Goal: Task Accomplishment & Management: Use online tool/utility

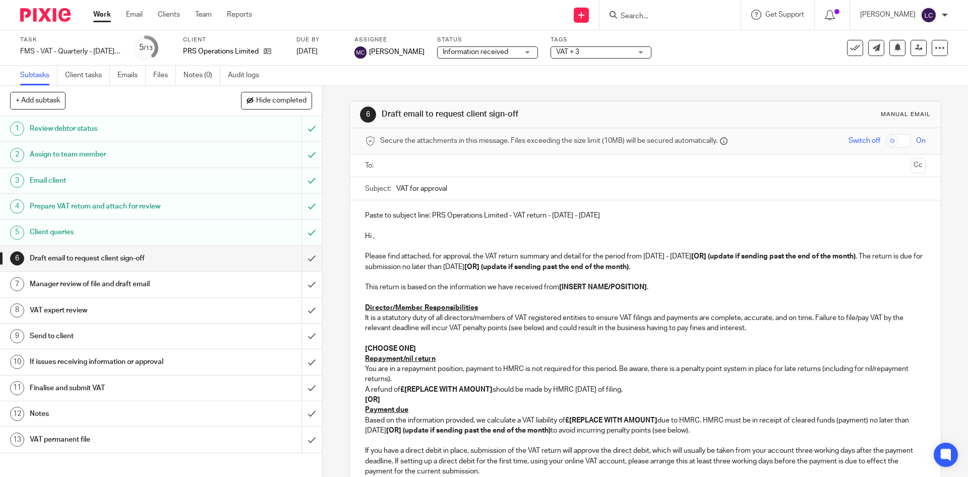
click at [55, 16] on img at bounding box center [45, 15] width 50 height 14
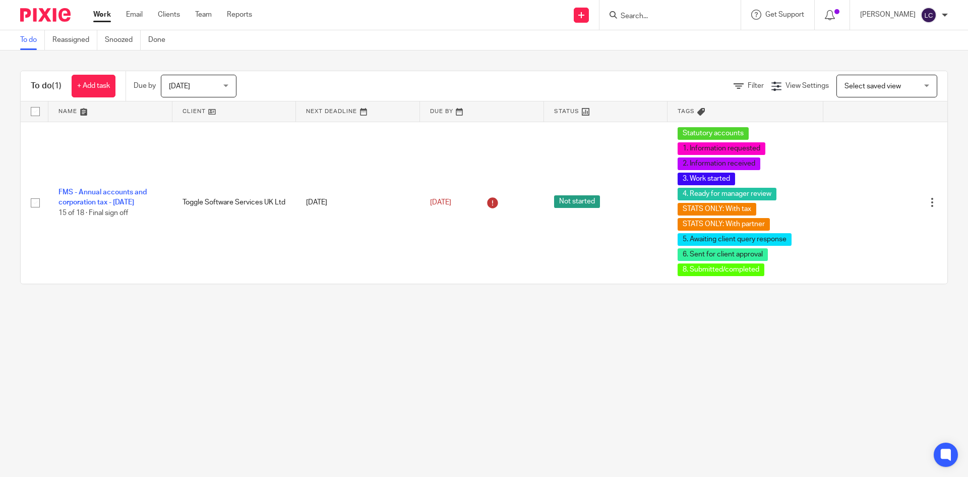
click at [641, 21] on input "Search" at bounding box center [665, 16] width 91 height 9
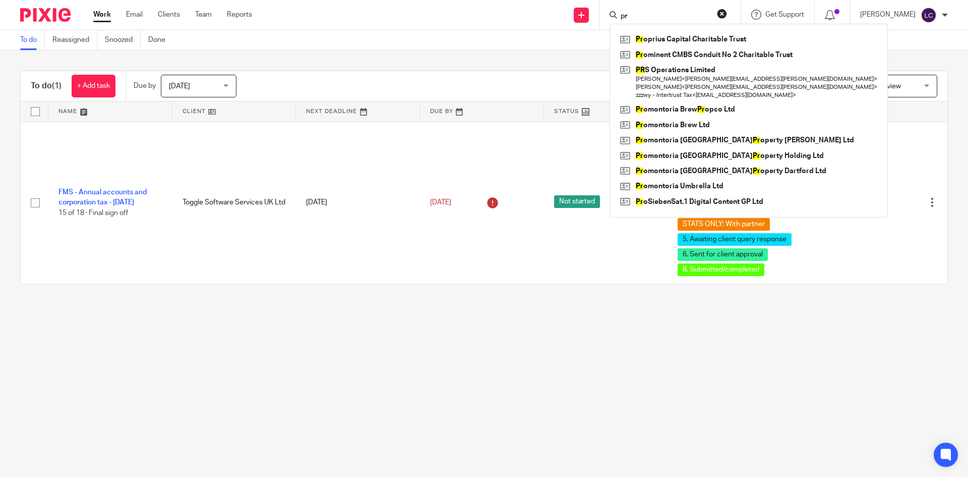
type input "p"
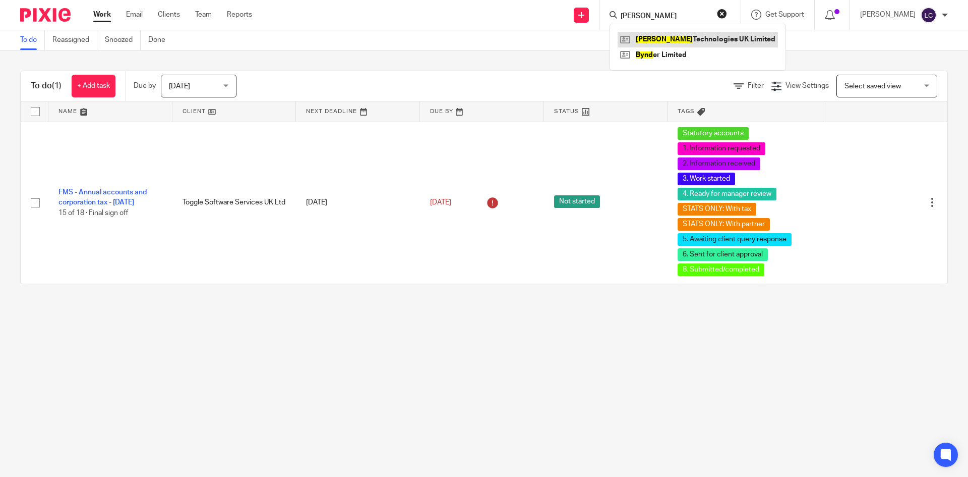
type input "byrd"
click at [658, 41] on link at bounding box center [698, 39] width 160 height 15
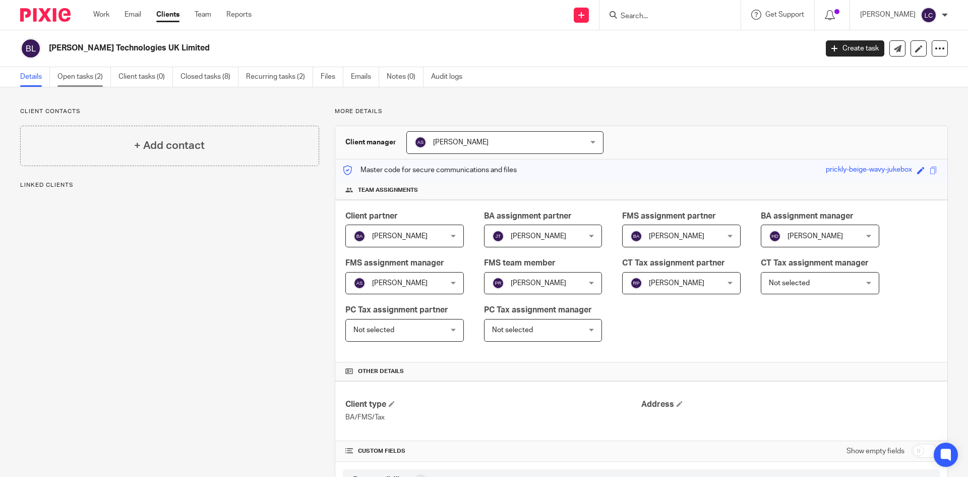
click at [76, 82] on link "Open tasks (2)" at bounding box center [83, 77] width 53 height 20
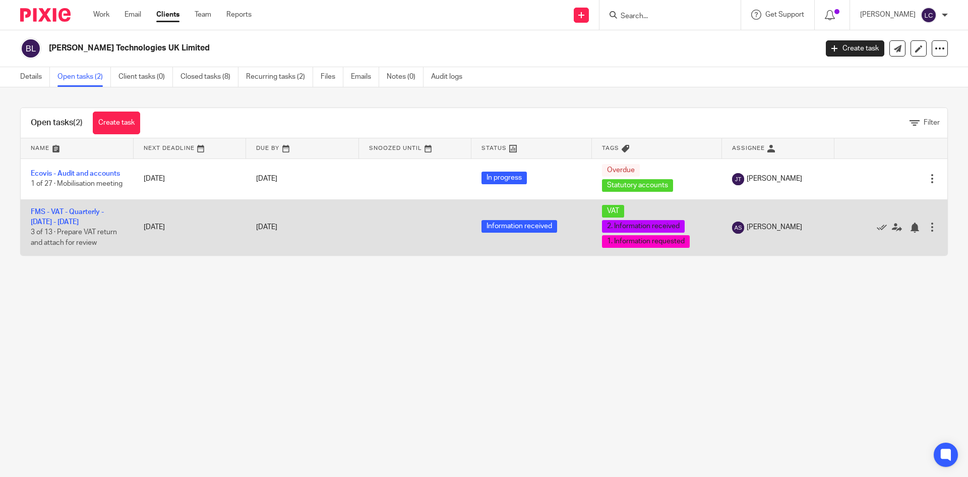
click at [92, 219] on td "FMS - VAT - Quarterly - July - September, 2025 3 of 13 · Prepare VAT return and…" at bounding box center [77, 227] width 113 height 56
click at [80, 212] on link "FMS - VAT - Quarterly - [DATE] - [DATE]" at bounding box center [67, 216] width 73 height 17
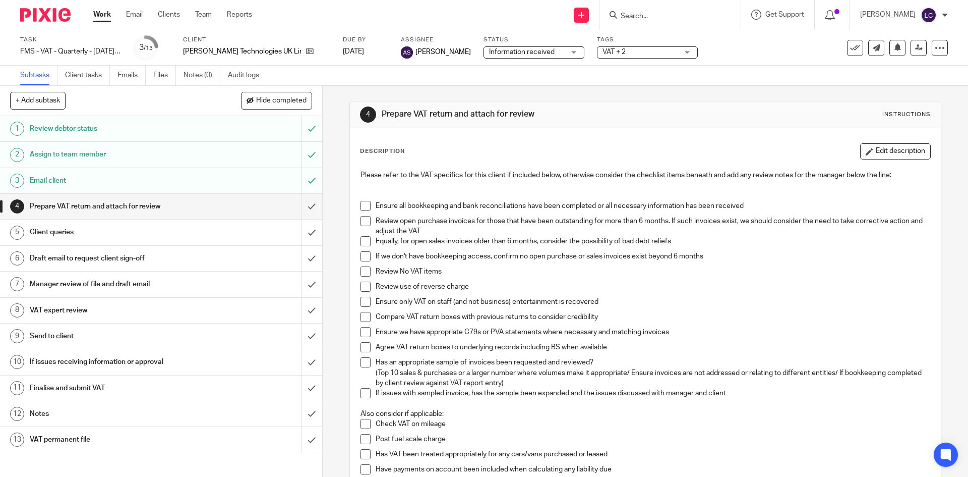
click at [363, 209] on span at bounding box center [366, 206] width 10 height 10
click at [361, 222] on span at bounding box center [366, 221] width 10 height 10
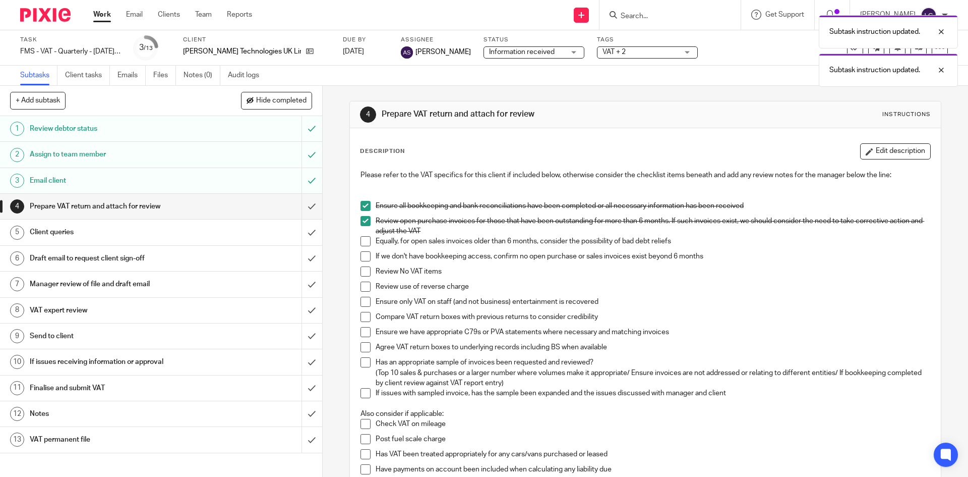
click at [364, 239] on span at bounding box center [366, 241] width 10 height 10
click at [366, 252] on span at bounding box center [366, 256] width 10 height 10
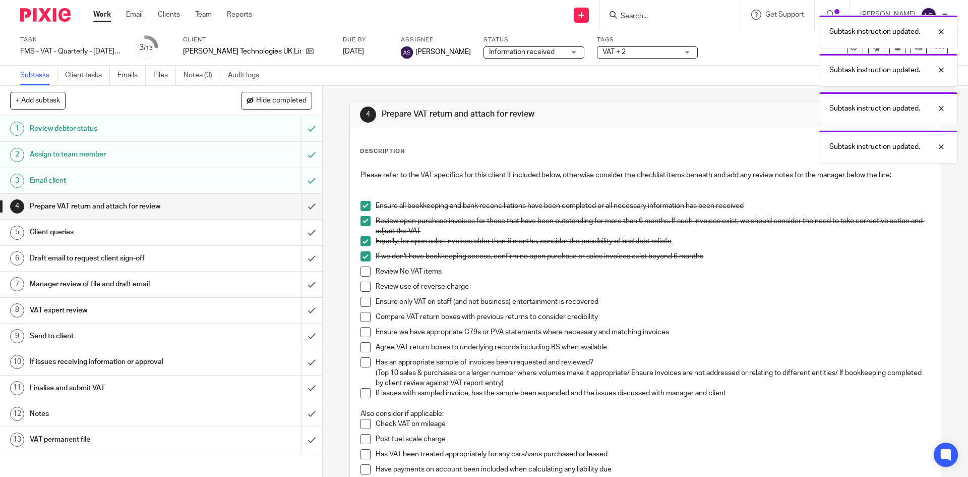
click at [365, 273] on span at bounding box center [366, 271] width 10 height 10
click at [365, 284] on span at bounding box center [366, 286] width 10 height 10
click at [363, 302] on span at bounding box center [366, 302] width 10 height 10
click at [363, 314] on span at bounding box center [366, 317] width 10 height 10
click at [364, 336] on span at bounding box center [366, 332] width 10 height 10
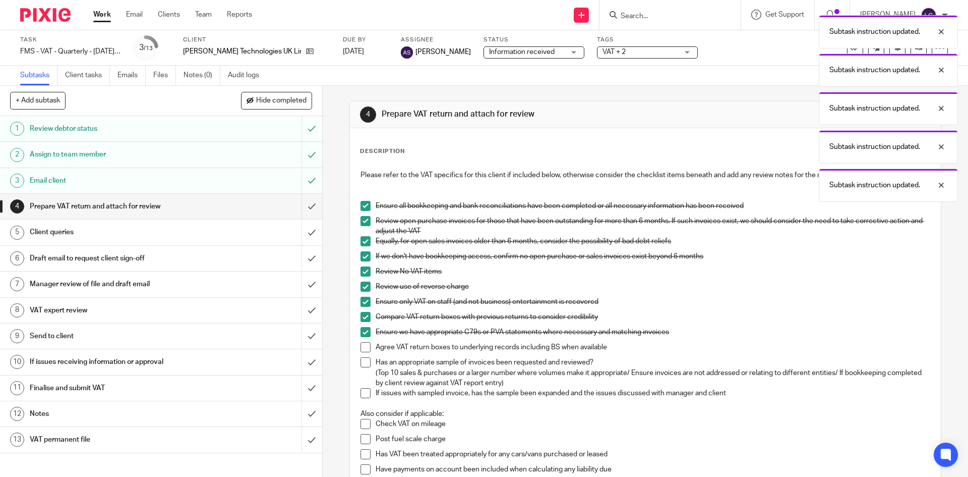
click at [364, 343] on span at bounding box center [366, 347] width 10 height 10
click at [364, 358] on span at bounding box center [366, 362] width 10 height 10
click at [363, 394] on span at bounding box center [366, 393] width 10 height 10
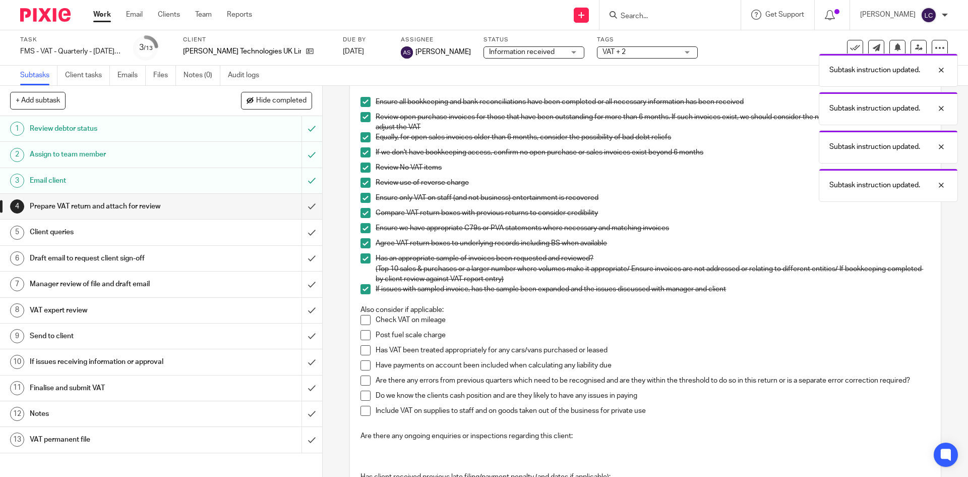
click at [363, 320] on span at bounding box center [366, 320] width 10 height 10
click at [364, 335] on span at bounding box center [366, 335] width 10 height 10
click at [363, 353] on span at bounding box center [366, 350] width 10 height 10
click at [364, 360] on span at bounding box center [366, 365] width 10 height 10
click at [365, 379] on span at bounding box center [366, 380] width 10 height 10
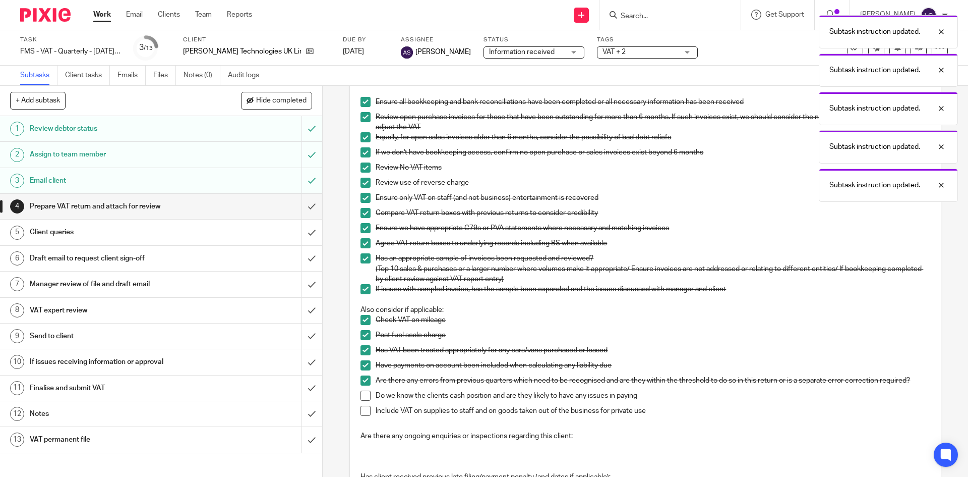
click at [365, 398] on span at bounding box center [366, 395] width 10 height 10
click at [365, 417] on li "Include VAT on supplies to staff and on goods taken out of the business for pri…" at bounding box center [645, 412] width 569 height 15
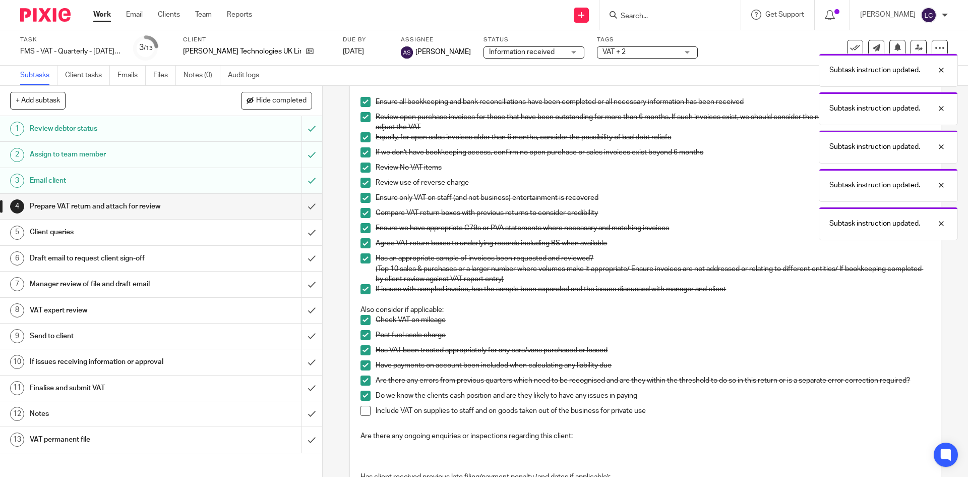
click at [362, 410] on span at bounding box center [366, 410] width 10 height 10
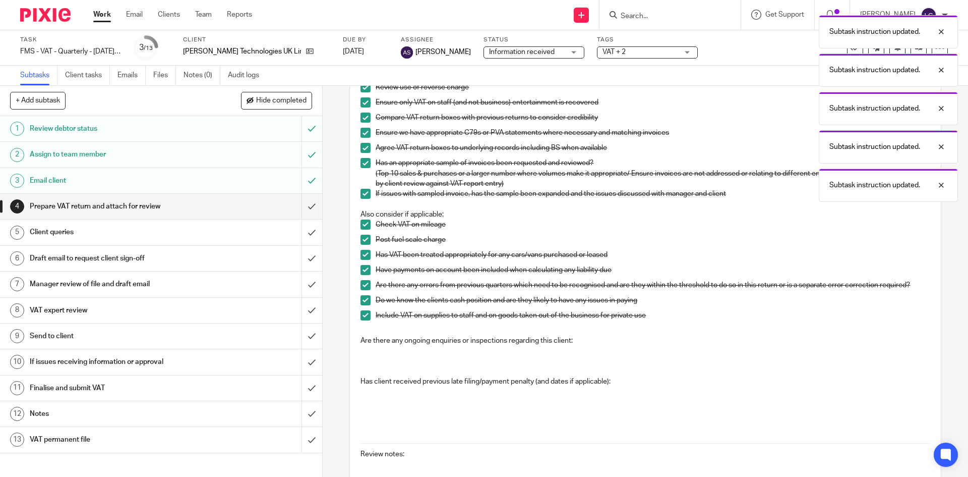
scroll to position [0, 0]
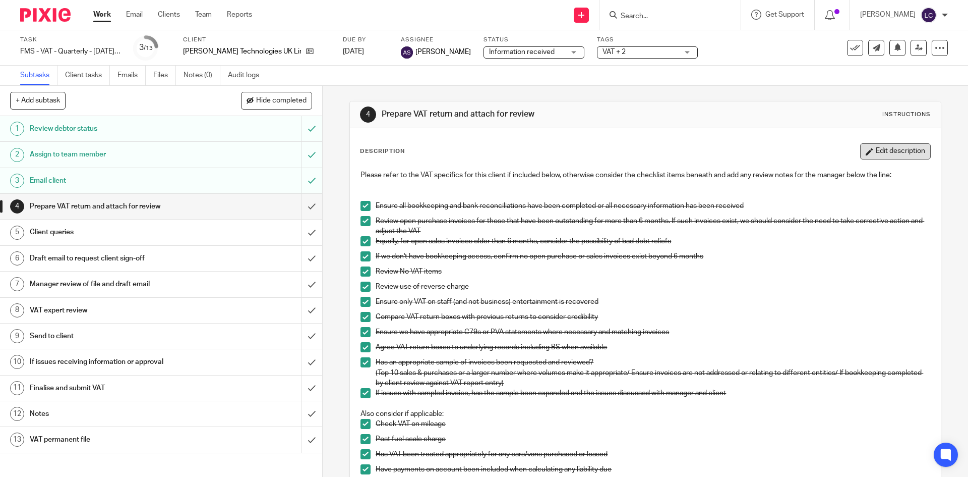
click at [869, 157] on button "Edit description" at bounding box center [895, 151] width 71 height 16
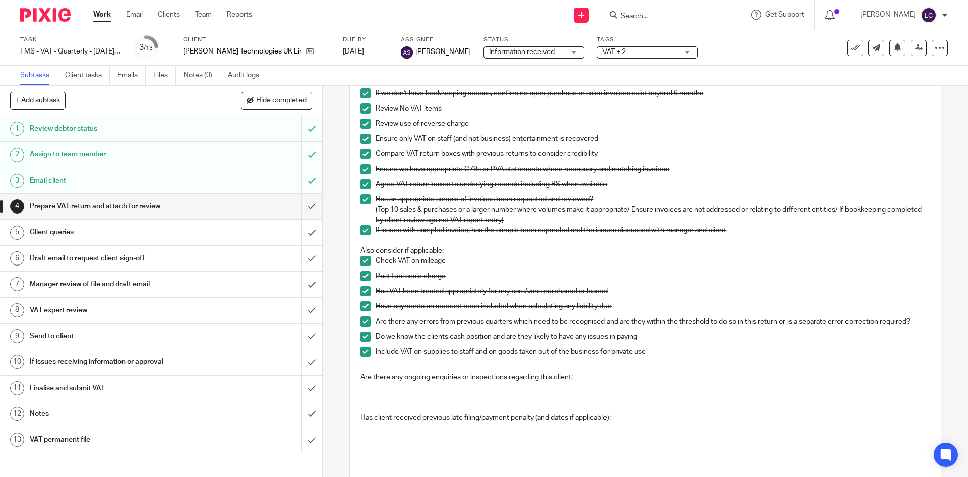
scroll to position [156, 0]
click at [366, 395] on p at bounding box center [645, 396] width 569 height 10
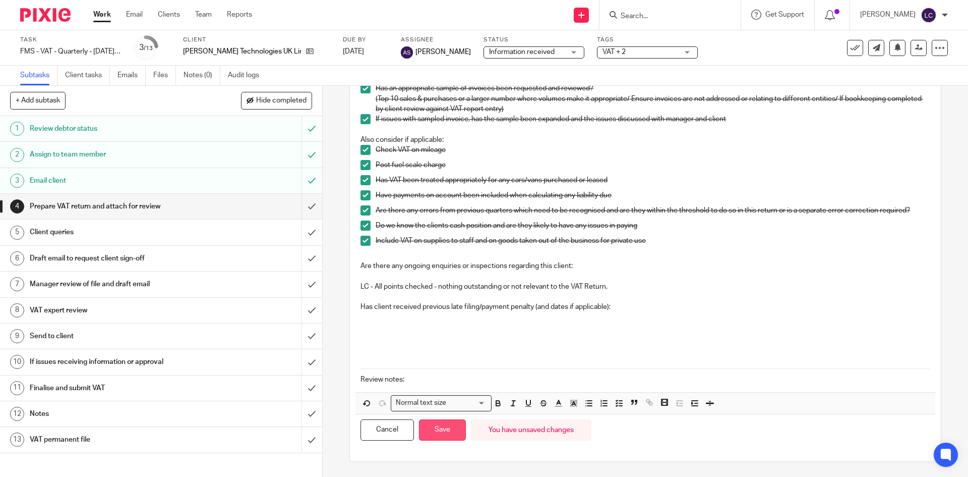
click at [440, 430] on button "Save" at bounding box center [442, 430] width 47 height 22
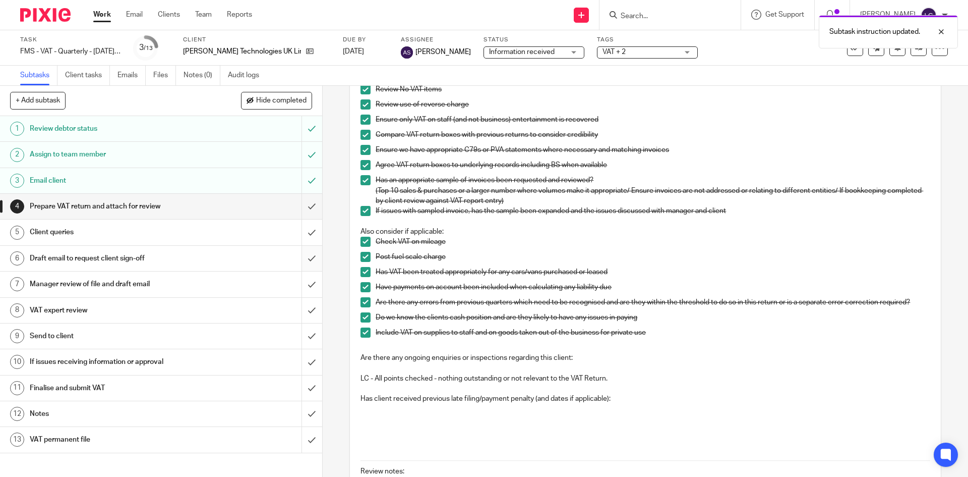
scroll to position [182, 0]
click at [300, 229] on input "submit" at bounding box center [161, 231] width 322 height 25
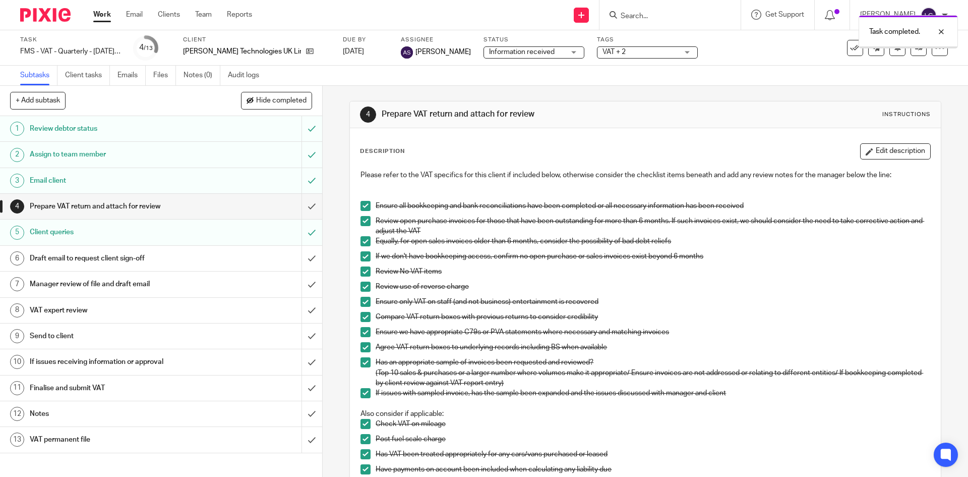
click at [205, 203] on div "Prepare VAT return and attach for review" at bounding box center [161, 206] width 262 height 15
